Goal: Transaction & Acquisition: Purchase product/service

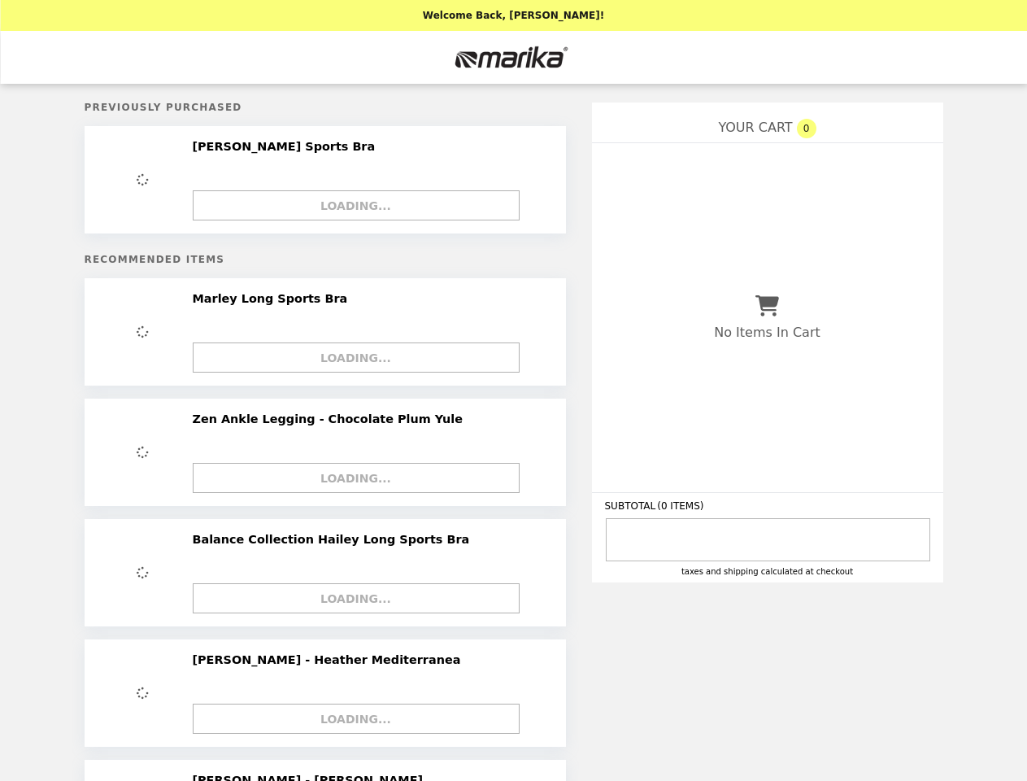
select select "**********"
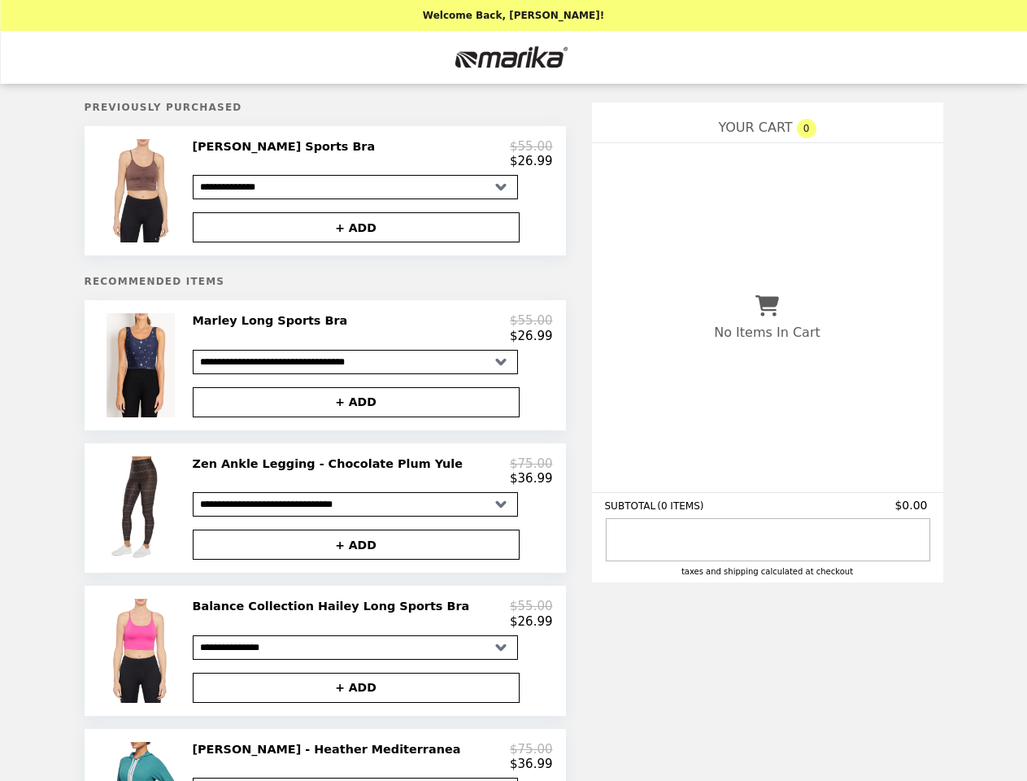
click at [143, 194] on img at bounding box center [143, 190] width 73 height 103
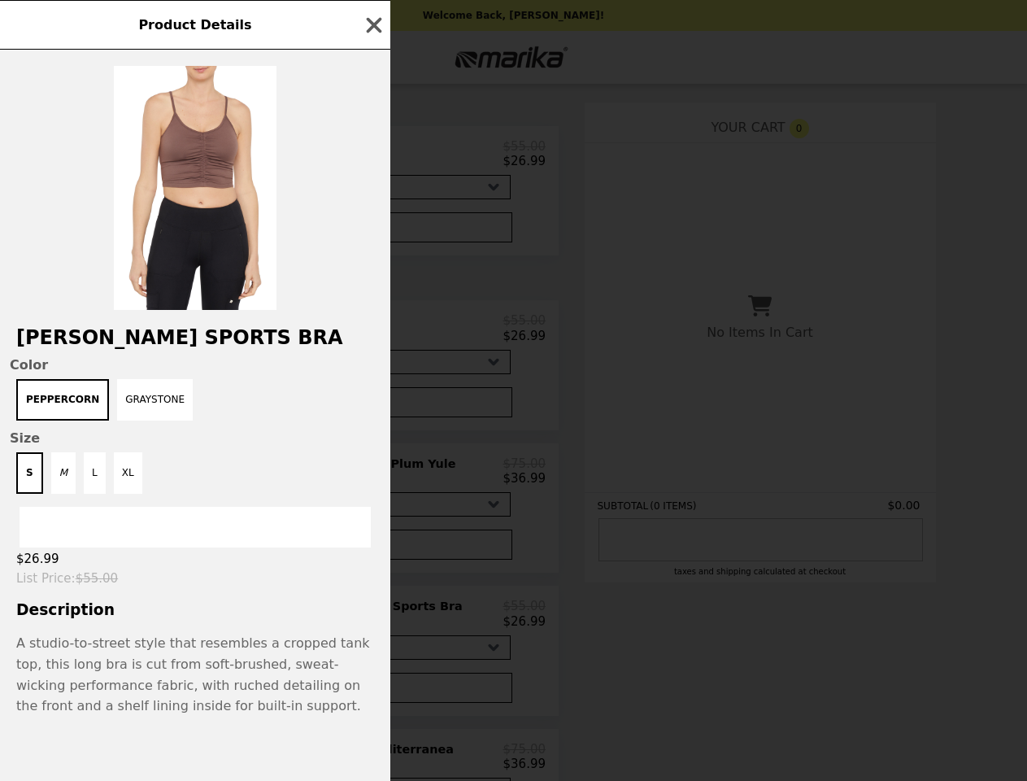
click at [373, 157] on div "Product Details [PERSON_NAME] Sports Bra Color PEPPERCORN GRAYSTONE Size S M L …" at bounding box center [513, 390] width 1027 height 781
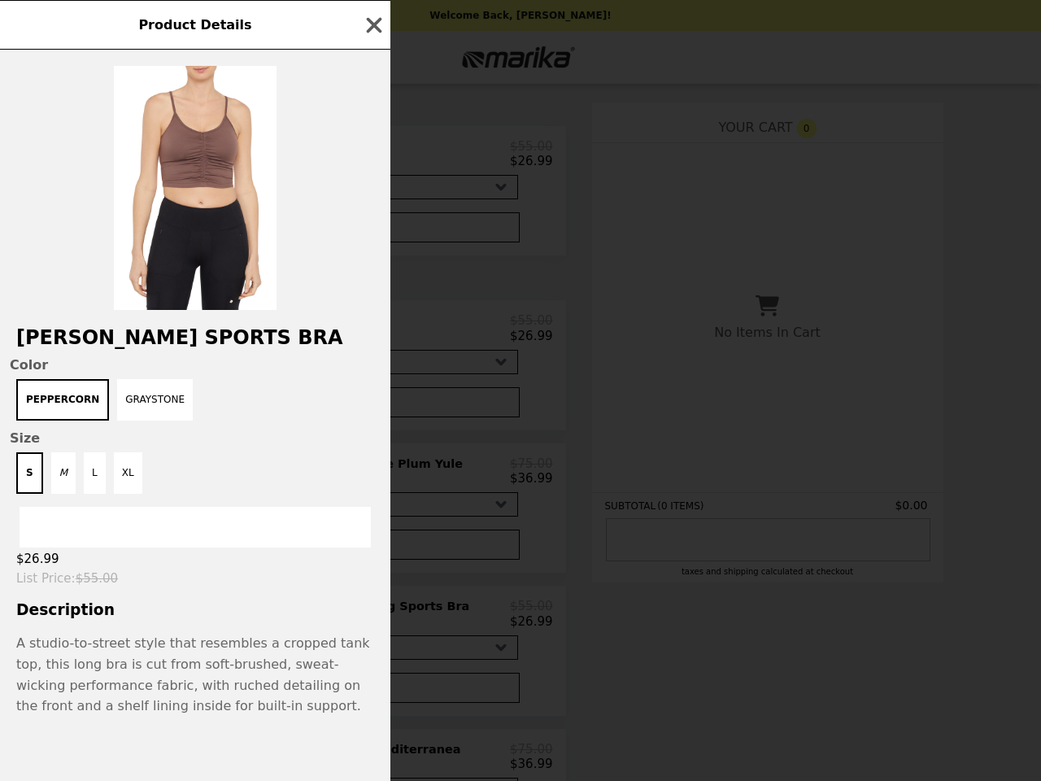
click at [356, 232] on div at bounding box center [195, 180] width 390 height 260
click at [143, 373] on div "Product Details [PERSON_NAME] Sports Bra Color PEPPERCORN GRAYSTONE Size S M L …" at bounding box center [520, 390] width 1041 height 781
click at [373, 336] on h2 "[PERSON_NAME] Sports Bra" at bounding box center [195, 337] width 390 height 23
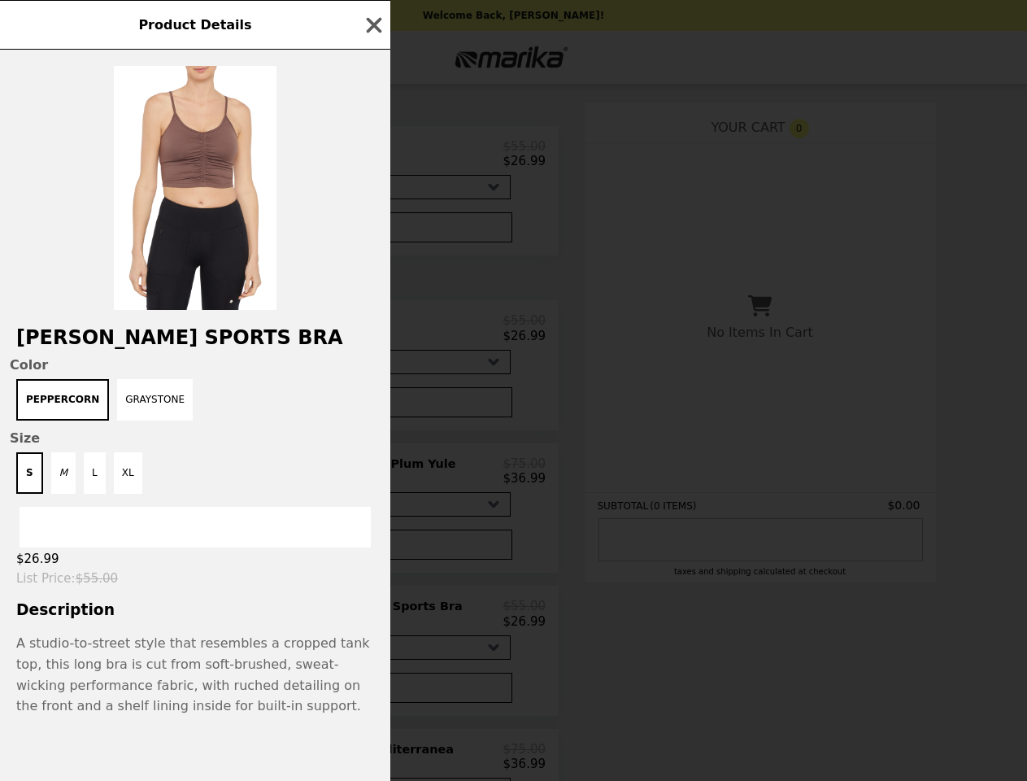
click at [356, 411] on button "+ ADD" at bounding box center [348, 402] width 327 height 30
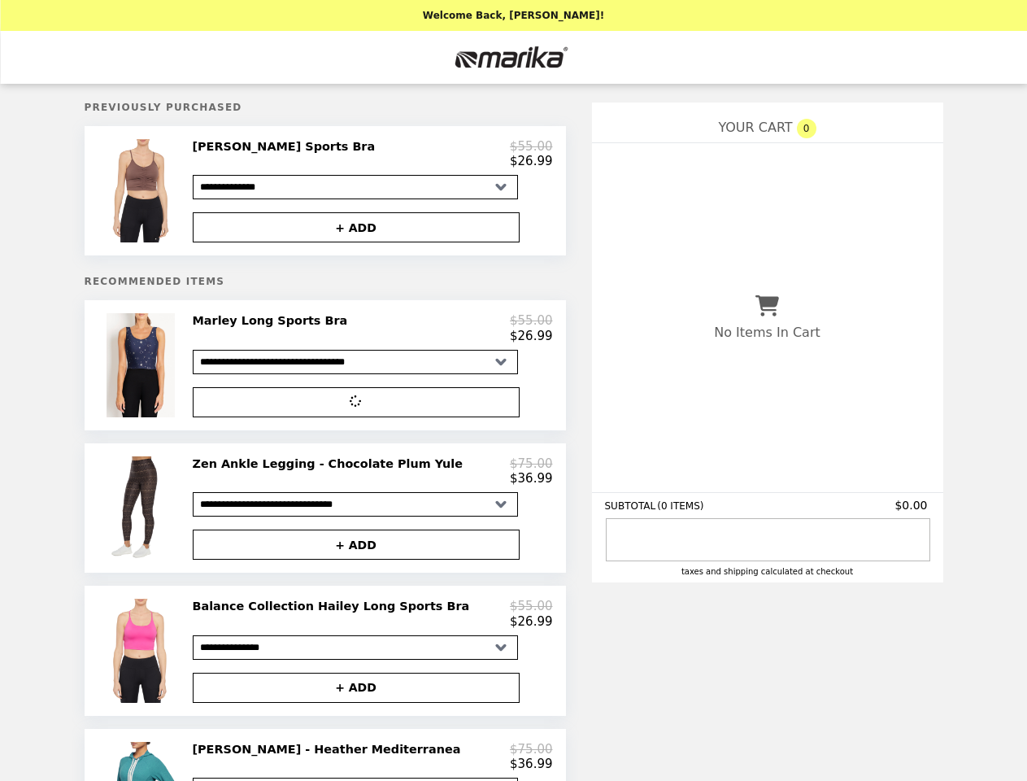
click at [143, 518] on img at bounding box center [143, 507] width 73 height 103
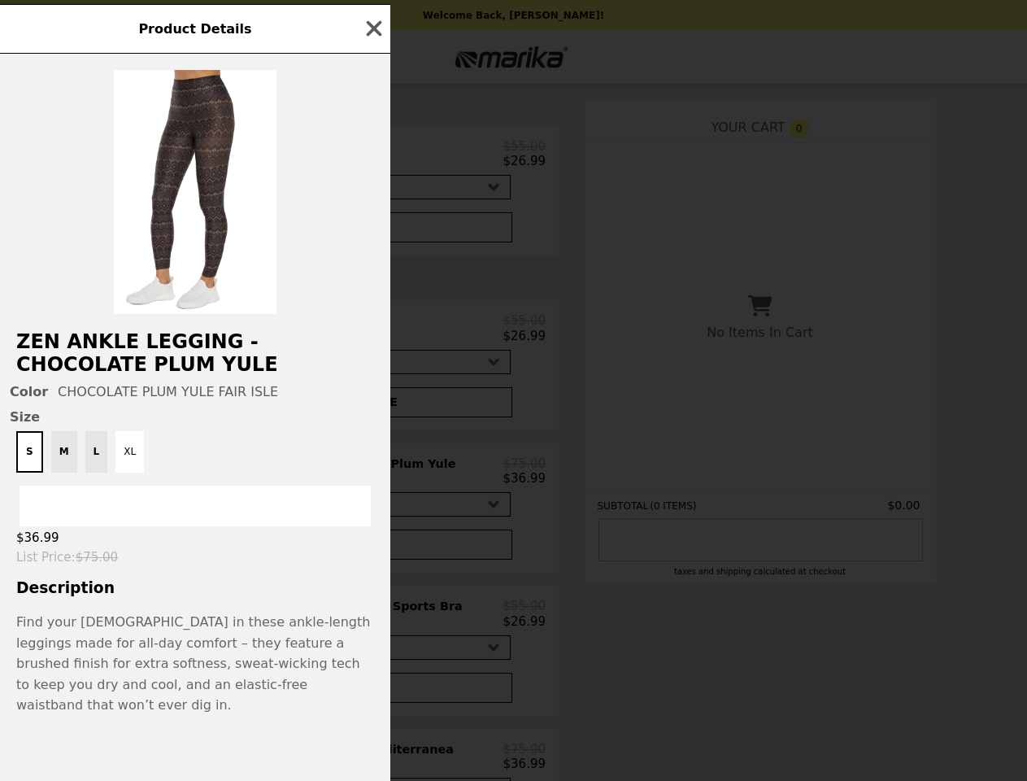
click at [373, 482] on div "Product Details Zen Ankle Legging - Chocolate Plum Yule Color CHOCOLATE PLUM YU…" at bounding box center [513, 390] width 1027 height 781
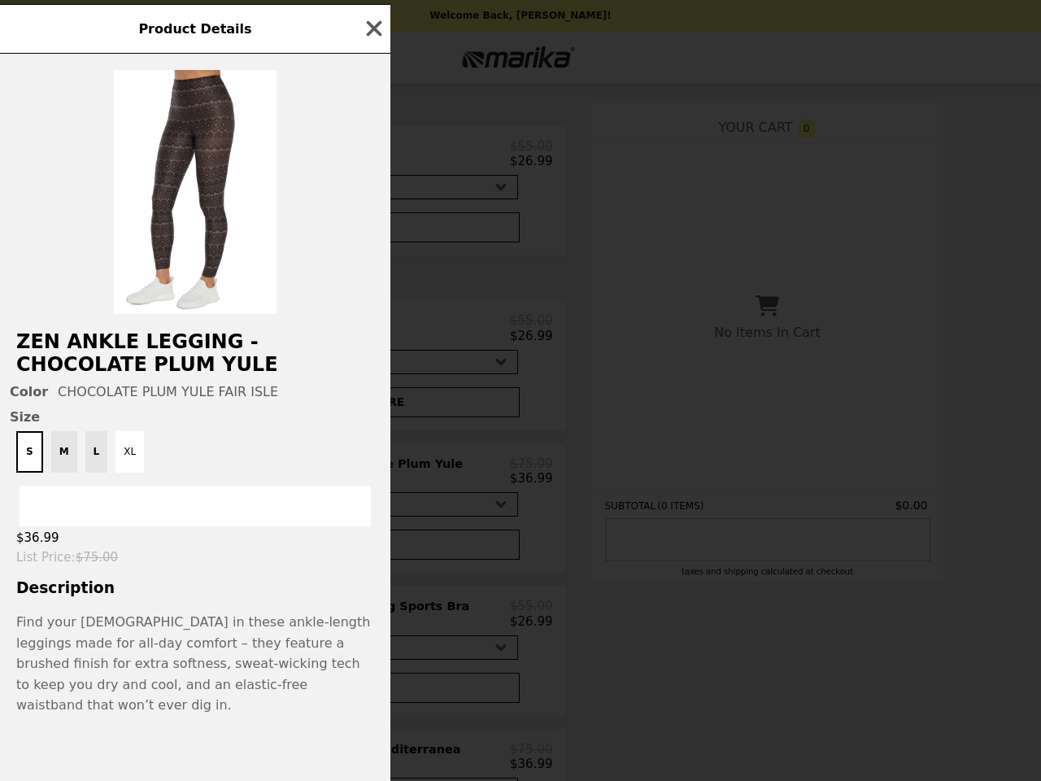
click at [356, 549] on div "$36.99" at bounding box center [195, 537] width 390 height 23
click at [143, 664] on div "Product Details Zen Ankle Legging - Chocolate Plum Yule Color CHOCOLATE PLUM YU…" at bounding box center [520, 390] width 1041 height 781
